Goal: Obtain resource: Download file/media

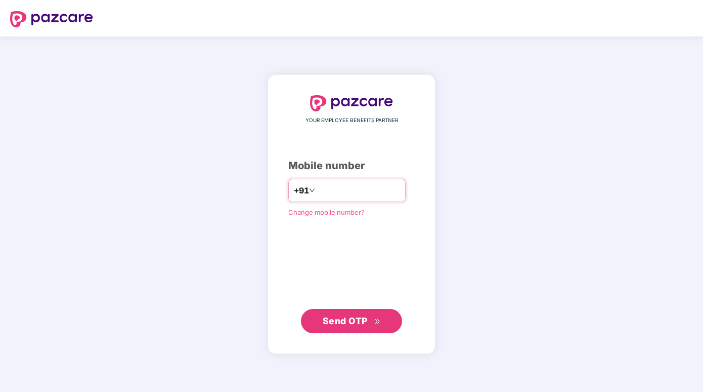
click at [347, 183] on input "number" at bounding box center [358, 190] width 83 height 16
click at [335, 323] on span "Send OTP" at bounding box center [345, 320] width 45 height 11
click at [317, 188] on input "**********" at bounding box center [358, 190] width 83 height 16
type input "**********"
click at [348, 311] on button "Send OTP" at bounding box center [351, 320] width 101 height 24
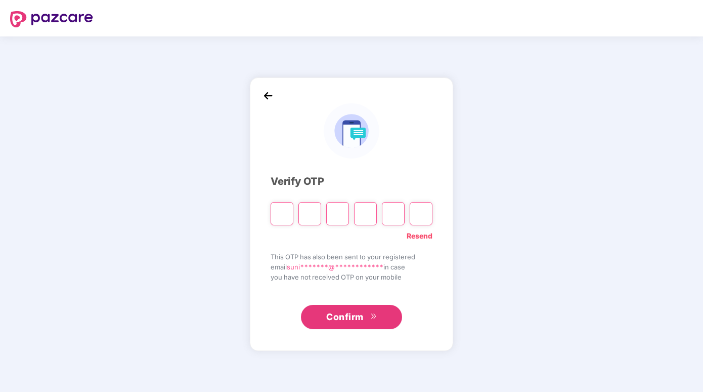
type input "*"
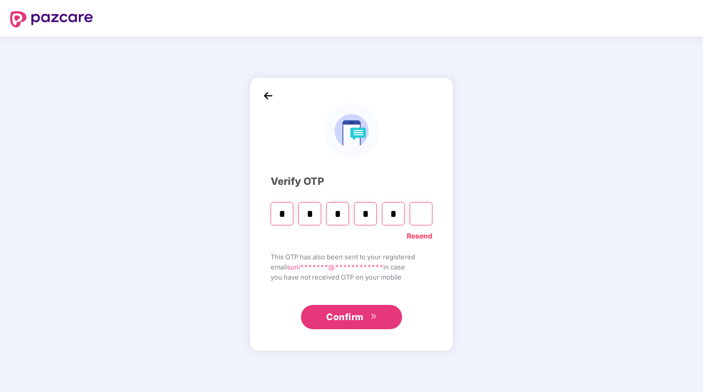
type input "*"
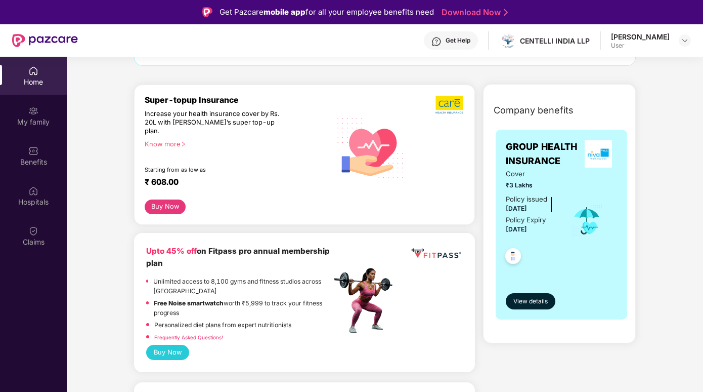
scroll to position [101, 0]
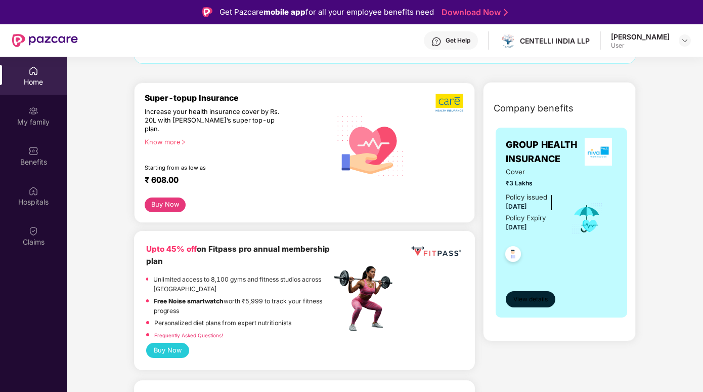
click at [537, 297] on span "View details" at bounding box center [530, 299] width 34 height 10
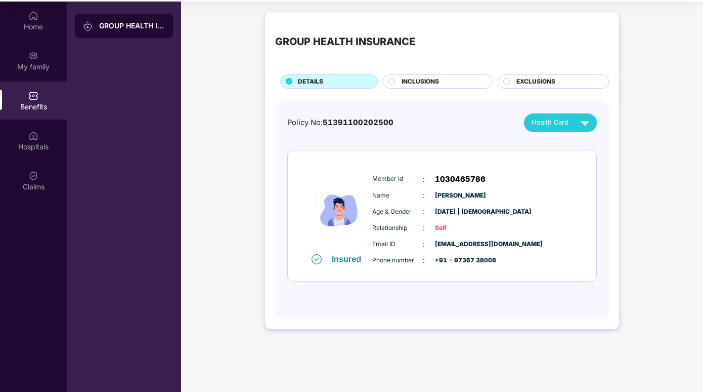
scroll to position [57, 0]
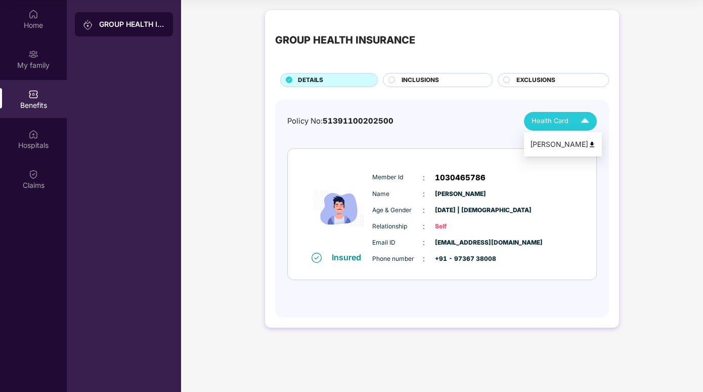
click at [569, 120] on div "Health Card" at bounding box center [563, 121] width 62 height 18
click at [588, 143] on img at bounding box center [592, 145] width 8 height 8
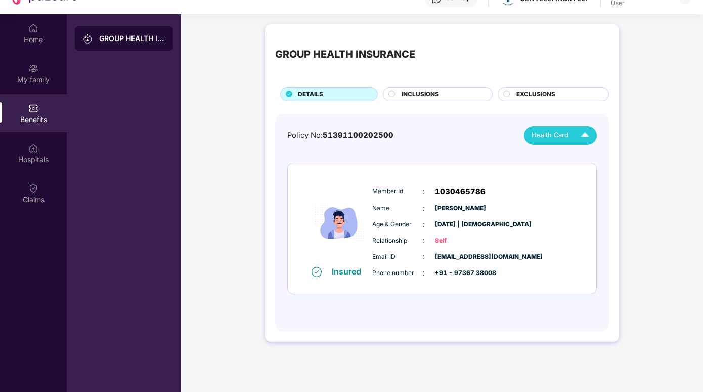
scroll to position [0, 0]
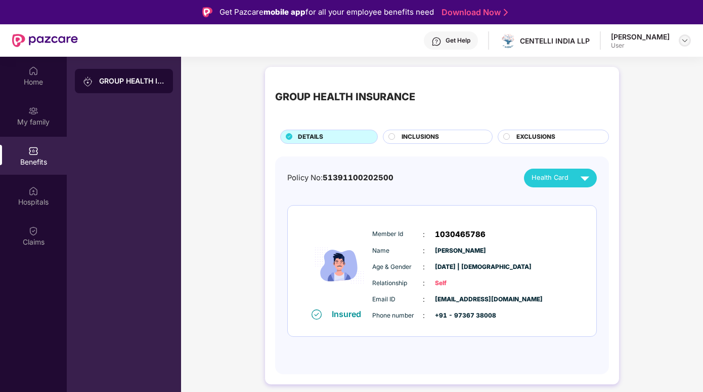
click at [689, 40] on div at bounding box center [685, 40] width 12 height 12
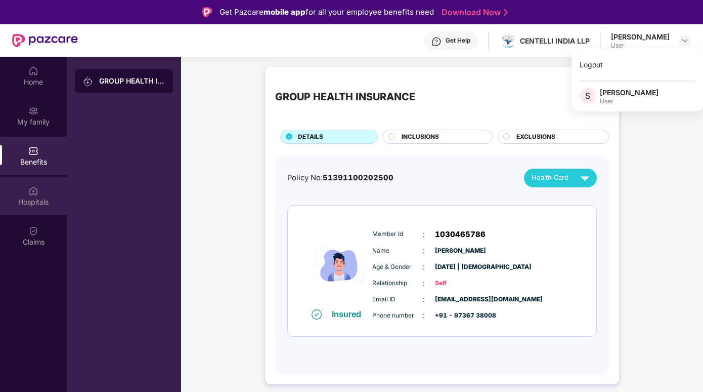
click at [39, 200] on div "Hospitals" at bounding box center [33, 202] width 67 height 10
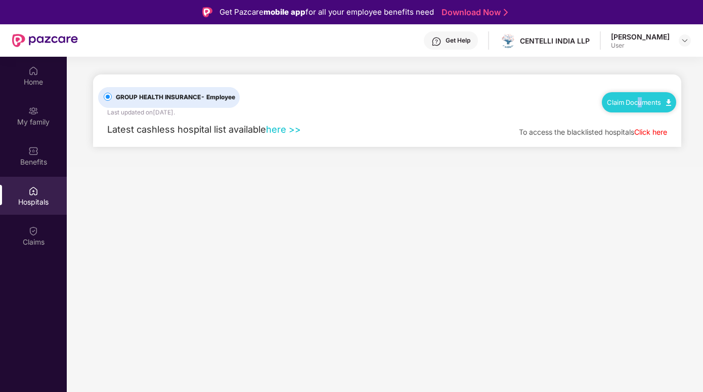
click at [639, 100] on link "Claim Documents" at bounding box center [639, 102] width 64 height 8
drag, startPoint x: 639, startPoint y: 100, endPoint x: 647, endPoint y: 122, distance: 23.7
click at [647, 122] on link "Claim Form" at bounding box center [644, 120] width 66 height 22
click at [679, 39] on div at bounding box center [685, 40] width 12 height 12
